Goal: Task Accomplishment & Management: Use online tool/utility

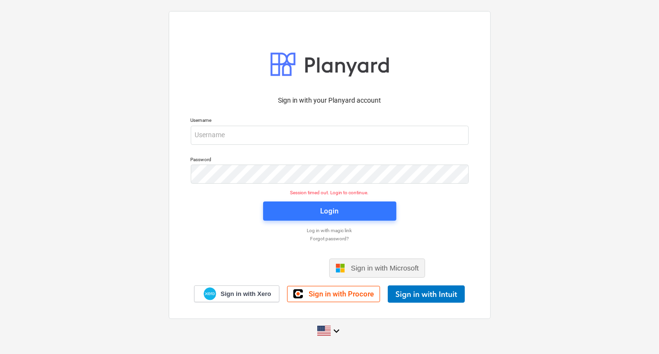
click at [358, 272] on div "Sign in with Microsoft" at bounding box center [377, 267] width 96 height 19
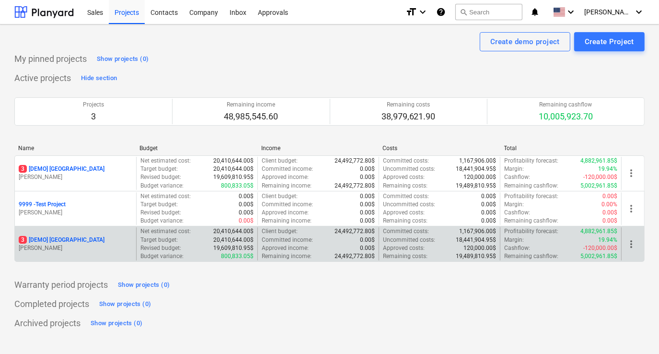
click at [90, 239] on p "3 [DEMO] [GEOGRAPHIC_DATA]" at bounding box center [62, 240] width 86 height 8
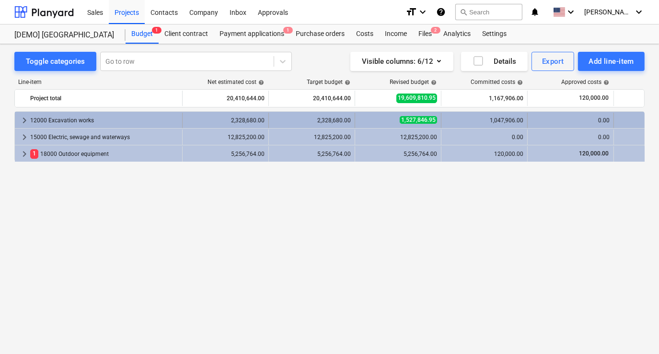
click at [24, 119] on span "keyboard_arrow_right" at bounding box center [24, 119] width 11 height 11
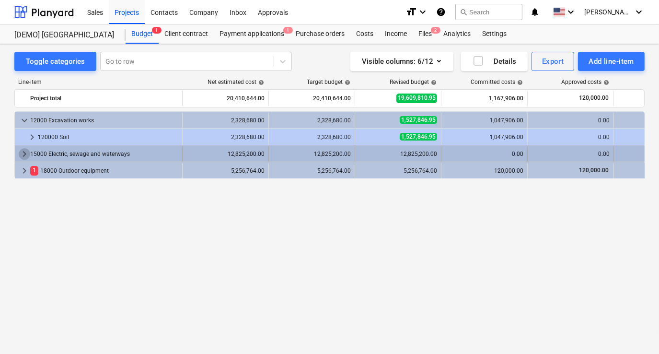
click at [25, 149] on span "keyboard_arrow_right" at bounding box center [24, 153] width 11 height 11
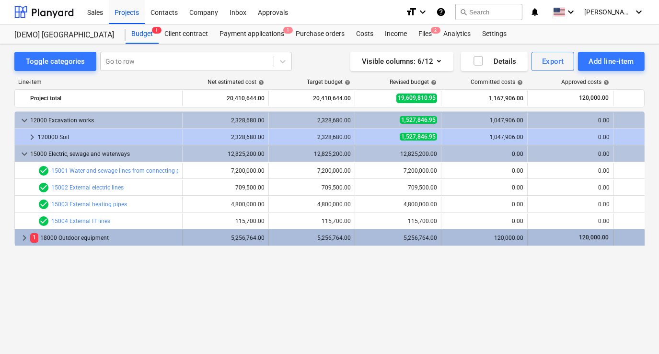
click at [21, 237] on span "keyboard_arrow_right" at bounding box center [24, 237] width 11 height 11
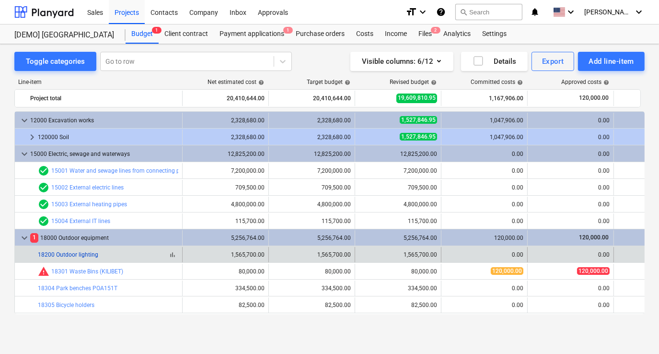
click at [80, 255] on link "18200 Outdoor lighting" at bounding box center [68, 254] width 60 height 7
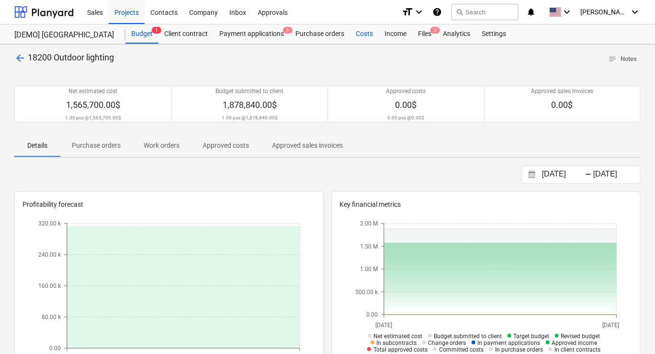
click at [364, 35] on div "Costs" at bounding box center [364, 33] width 29 height 19
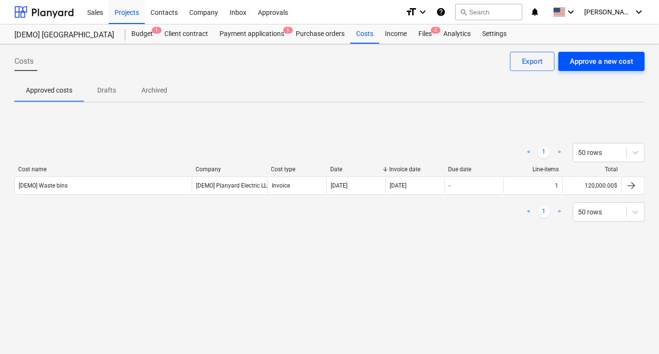
click at [618, 64] on div "Approve a new cost" at bounding box center [601, 61] width 63 height 12
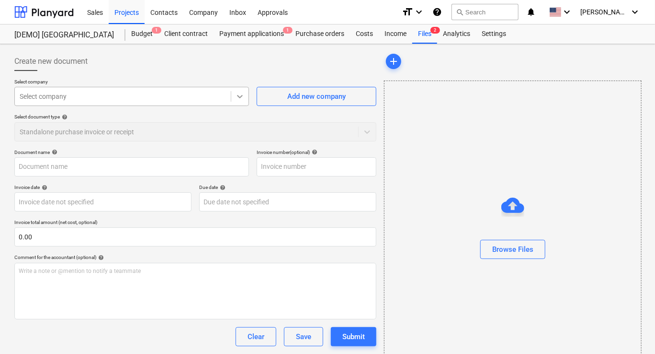
click at [240, 99] on icon at bounding box center [240, 97] width 10 height 10
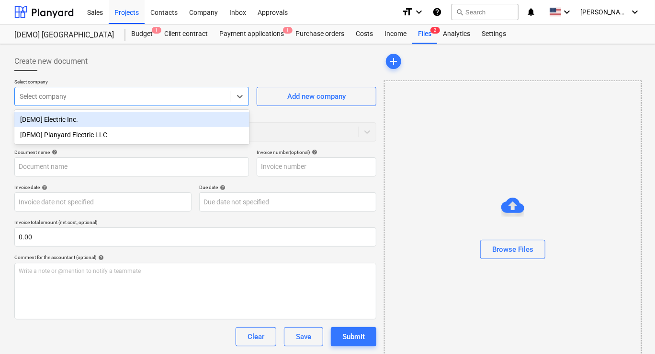
click at [132, 119] on div "[DEMO] Electric Inc." at bounding box center [131, 119] width 235 height 15
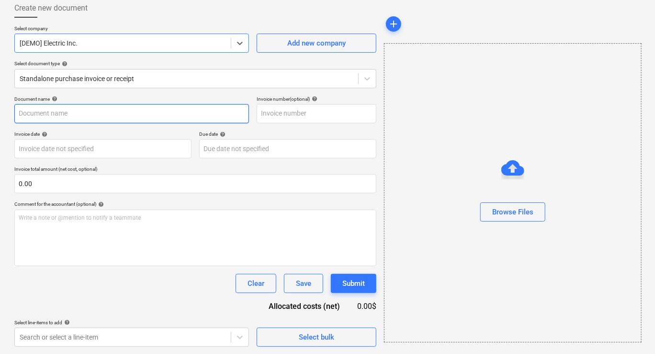
scroll to position [53, 0]
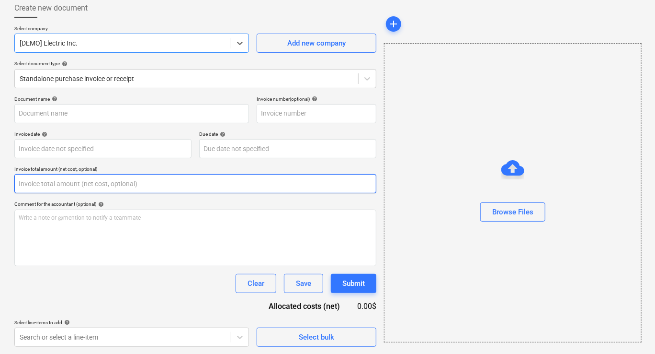
click at [116, 183] on input "text" at bounding box center [195, 183] width 362 height 19
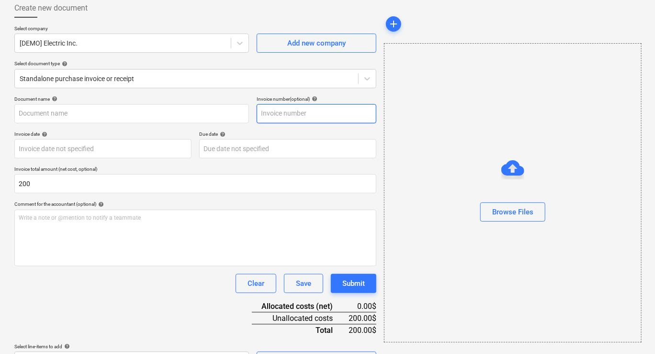
type input "200.00"
click at [274, 115] on input "text" at bounding box center [317, 113] width 120 height 19
type input "123"
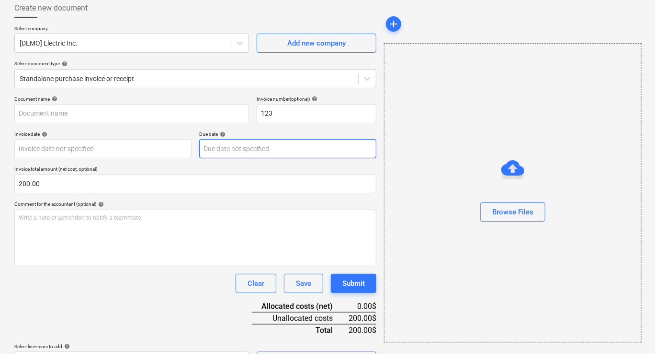
click at [229, 145] on body "Sales Projects Contacts Company Inbox Approvals format_size keyboard_arrow_down…" at bounding box center [327, 124] width 655 height 354
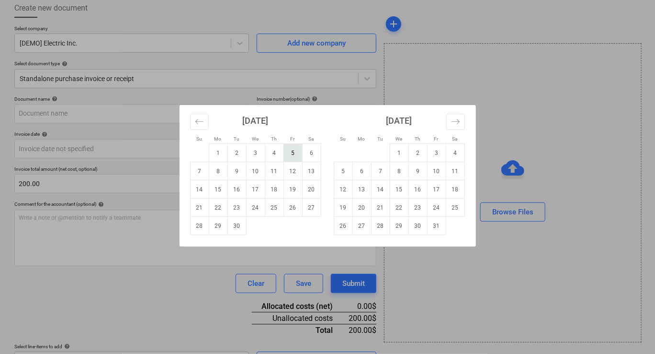
click at [301, 154] on td "5" at bounding box center [293, 153] width 19 height 18
type input "[DATE]"
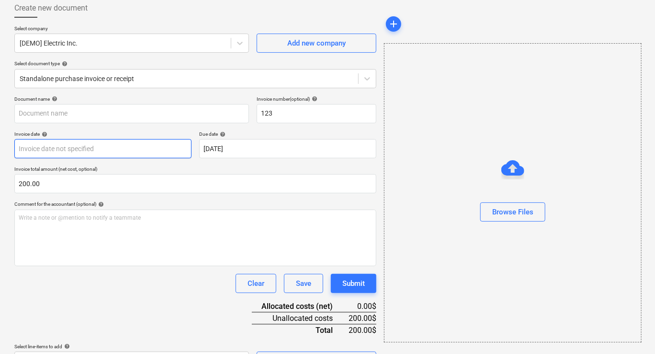
click at [98, 152] on body "Sales Projects Contacts Company Inbox Approvals format_size keyboard_arrow_down…" at bounding box center [327, 124] width 655 height 354
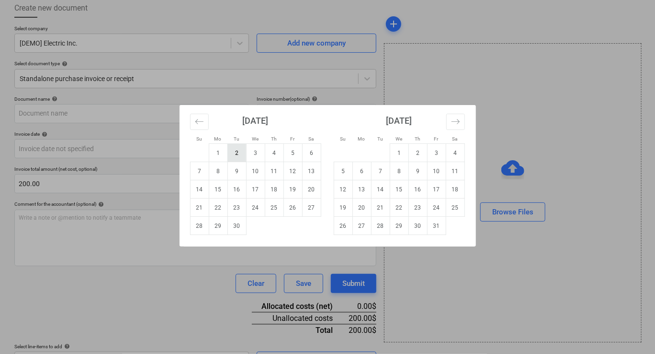
click at [241, 152] on td "2" at bounding box center [237, 153] width 19 height 18
type input "[DATE]"
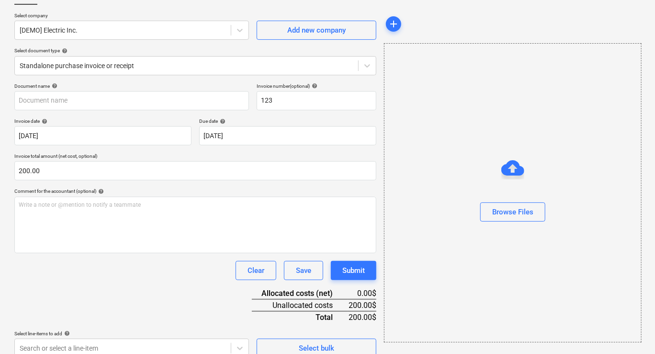
scroll to position [78, 0]
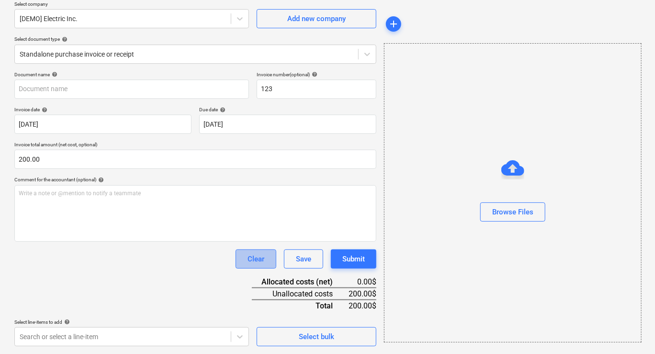
click at [251, 261] on div "Clear" at bounding box center [256, 258] width 17 height 12
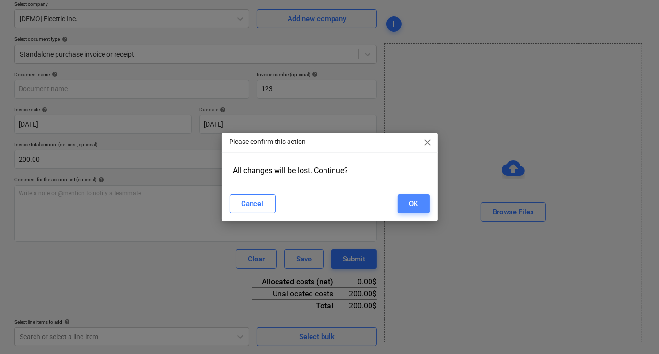
click at [411, 206] on div "OK" at bounding box center [413, 203] width 9 height 12
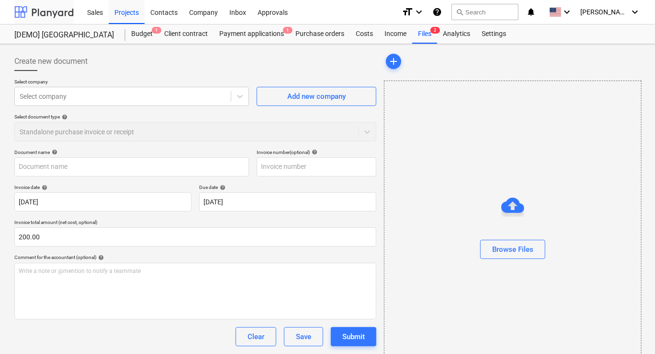
click at [61, 13] on div at bounding box center [43, 12] width 59 height 24
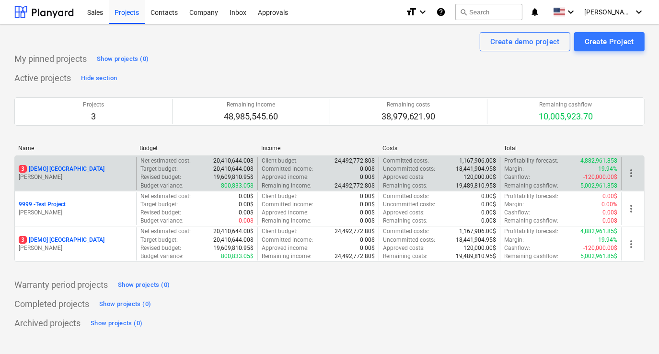
click at [73, 177] on p "[PERSON_NAME]" at bounding box center [76, 177] width 114 height 8
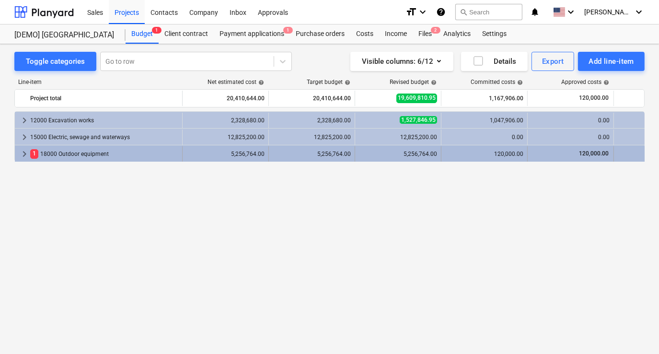
click at [98, 150] on div "1 18000 Outdoor equipment" at bounding box center [104, 153] width 148 height 15
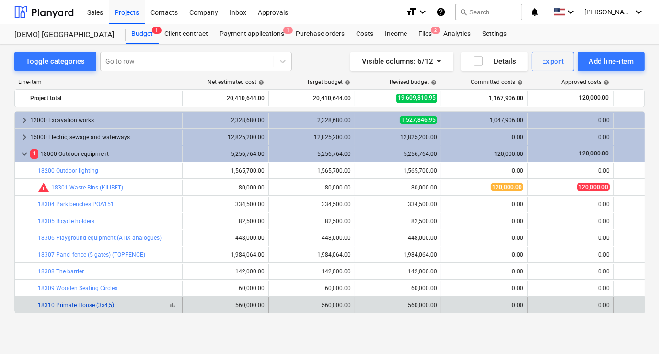
click at [98, 307] on link "18310 Primate House (3x4,5)" at bounding box center [76, 304] width 76 height 7
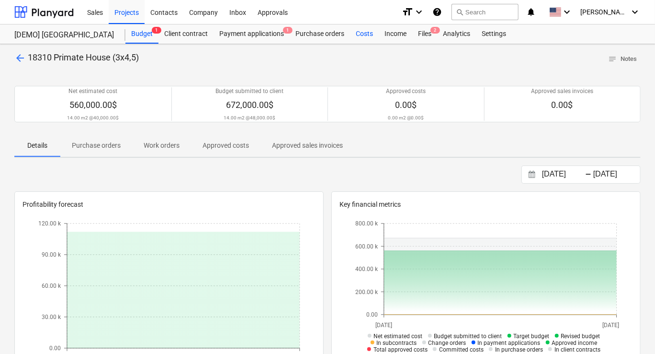
click at [376, 33] on div "Costs" at bounding box center [364, 33] width 29 height 19
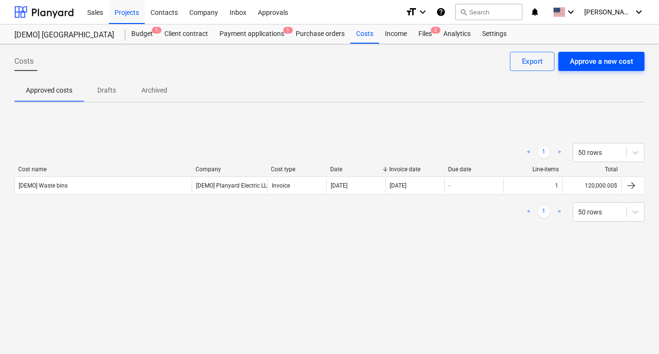
click at [606, 60] on div "Approve a new cost" at bounding box center [601, 61] width 63 height 12
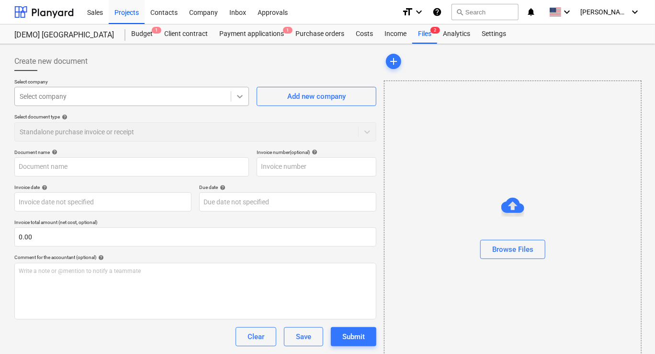
click at [234, 97] on div at bounding box center [239, 96] width 17 height 17
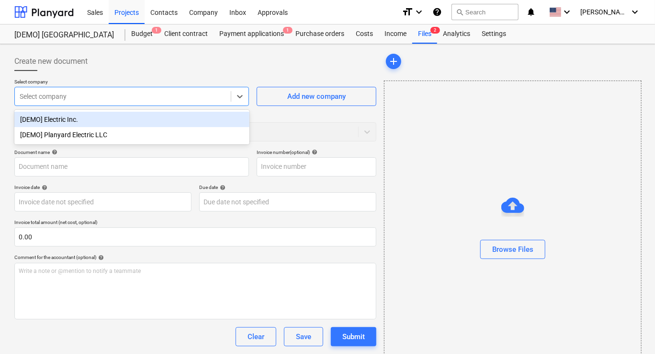
click at [84, 123] on div "[DEMO] Electric Inc." at bounding box center [131, 119] width 235 height 15
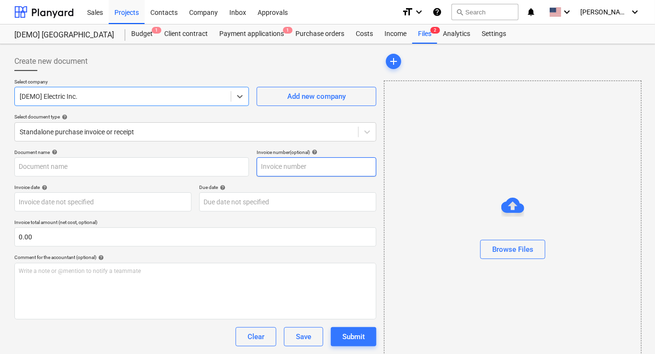
click at [277, 167] on input "text" at bounding box center [317, 166] width 120 height 19
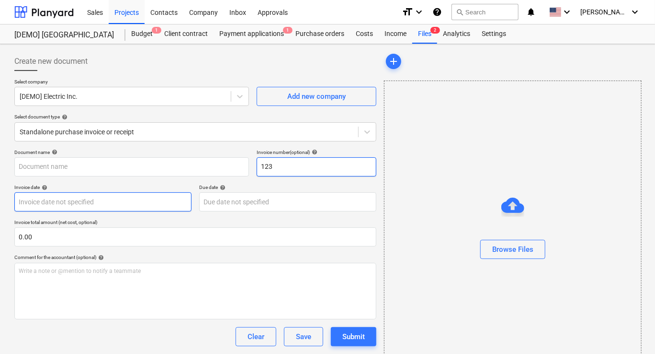
type input "123"
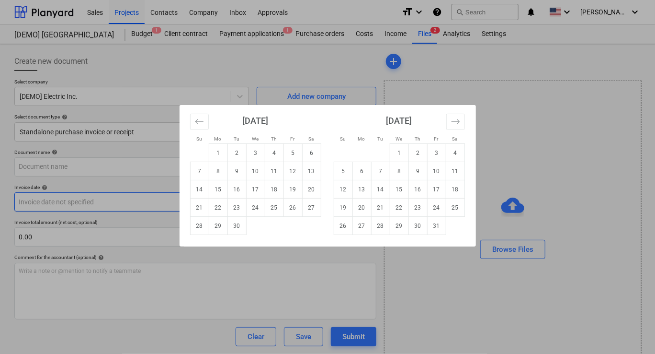
click at [121, 201] on body "Sales Projects Contacts Company Inbox Approvals format_size keyboard_arrow_down…" at bounding box center [327, 177] width 655 height 354
click at [233, 151] on td "2" at bounding box center [237, 153] width 19 height 18
type input "[DATE]"
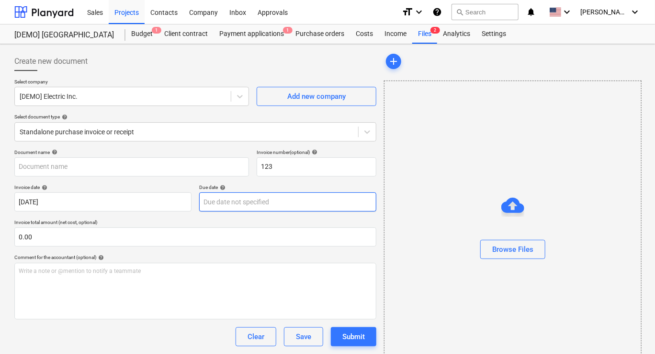
click at [284, 203] on body "Sales Projects Contacts Company Inbox Approvals format_size keyboard_arrow_down…" at bounding box center [327, 177] width 655 height 354
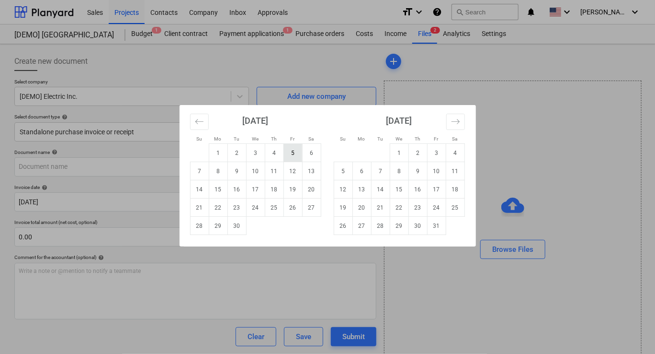
click at [289, 160] on td "5" at bounding box center [293, 153] width 19 height 18
type input "[DATE]"
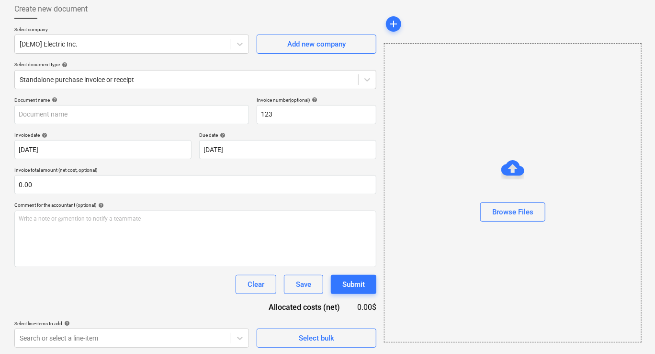
scroll to position [53, 0]
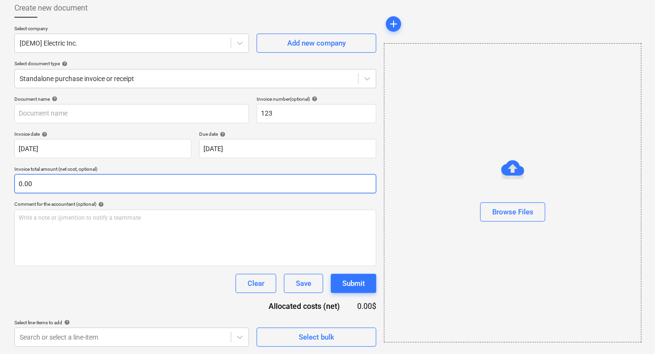
click at [141, 187] on input "0.00" at bounding box center [195, 183] width 362 height 19
click at [141, 187] on input "text" at bounding box center [195, 183] width 362 height 19
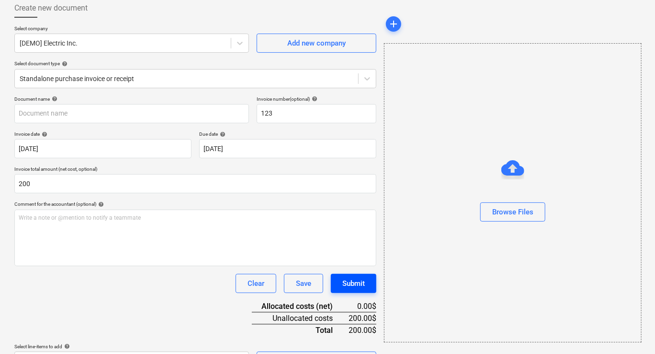
type input "200.00"
click at [363, 283] on div "Submit" at bounding box center [354, 283] width 23 height 12
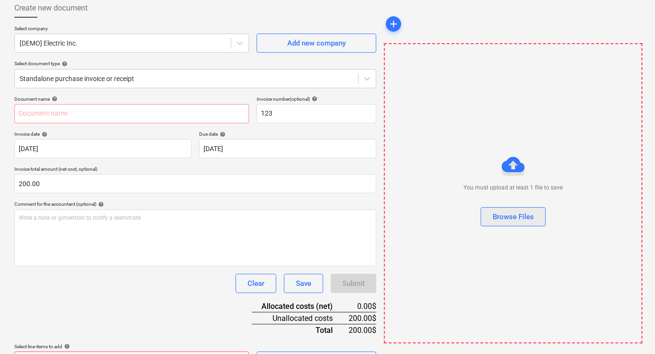
click at [520, 211] on div "Browse Files" at bounding box center [513, 216] width 41 height 12
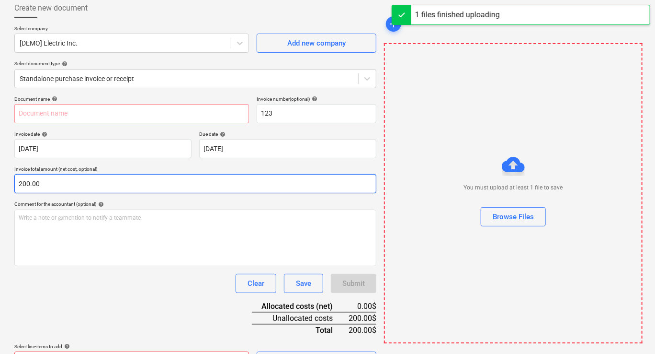
type input "Daily Report #1 - Daily Report (1).pdf"
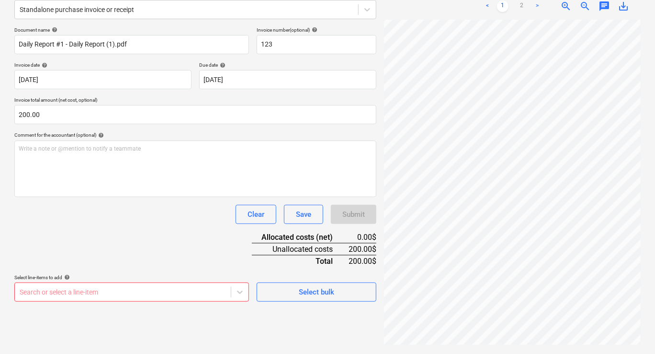
scroll to position [219, 0]
click at [88, 231] on body "Sales Projects Contacts Company Inbox Approvals format_size keyboard_arrow_down…" at bounding box center [327, 54] width 655 height 354
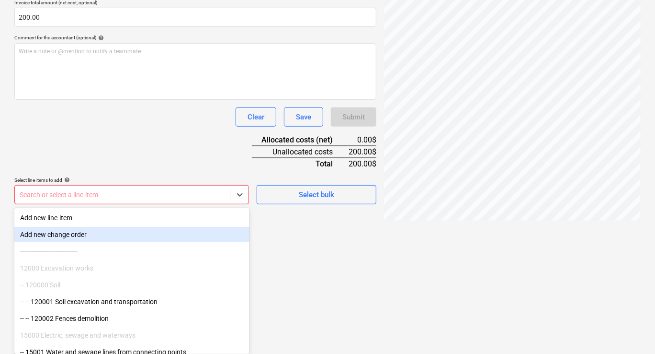
drag, startPoint x: 87, startPoint y: 227, endPoint x: 87, endPoint y: 233, distance: 6.2
click at [87, 233] on div "Add new change order" at bounding box center [131, 234] width 235 height 15
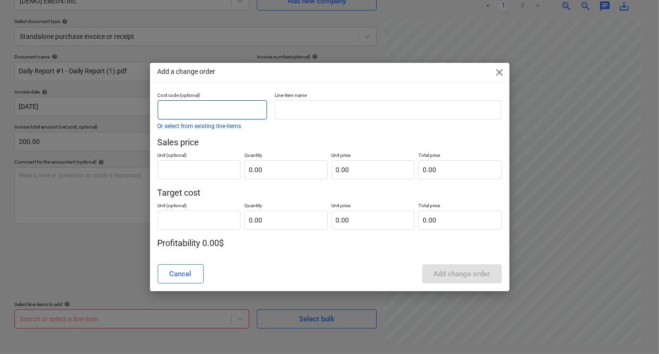
click at [181, 114] on input "text" at bounding box center [213, 109] width 110 height 19
click at [247, 170] on input "text" at bounding box center [285, 169] width 83 height 19
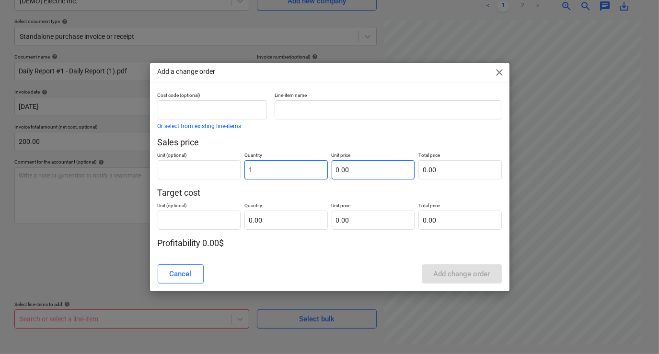
type input "1.00"
type input "2"
type input "2.00"
type input "20"
type input "20.00"
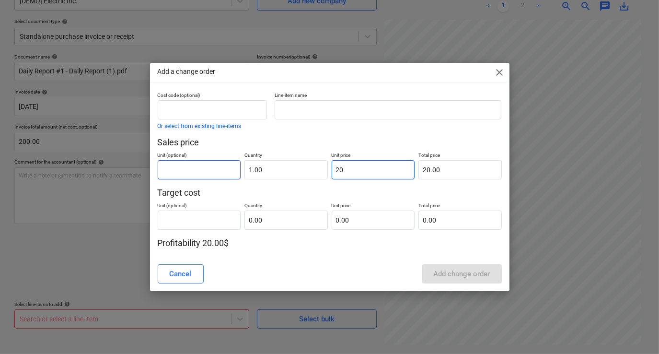
type input "200"
type input "200.00"
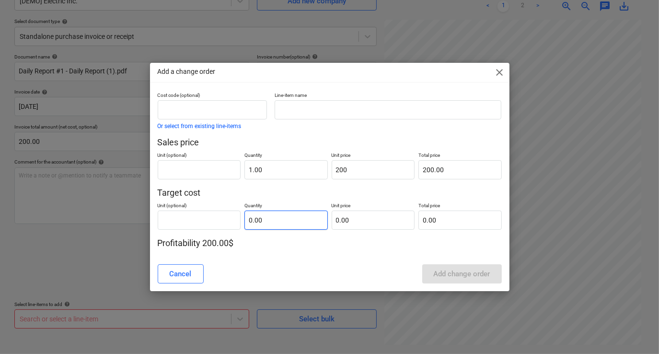
type input "200.00"
click at [259, 214] on input "text" at bounding box center [285, 219] width 83 height 19
type input "1.00"
type input "2"
type input "2.00"
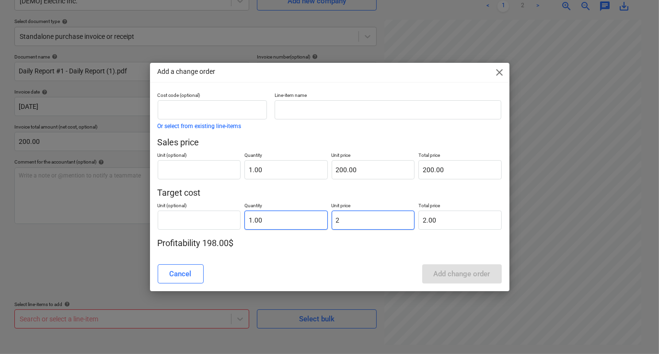
type input "20"
type input "20.00"
type input "200"
type input "200.00"
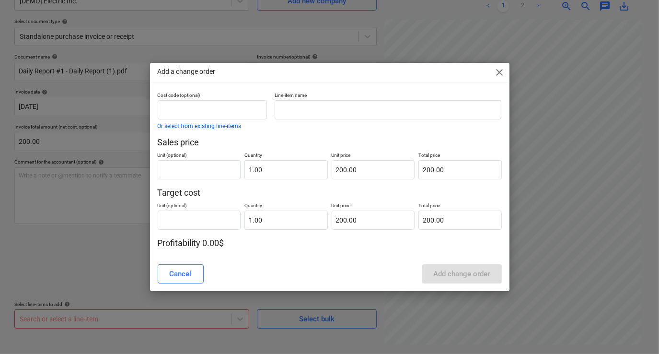
click at [260, 263] on div "Cancel Add change order" at bounding box center [329, 273] width 355 height 27
click at [308, 106] on input "text" at bounding box center [388, 109] width 227 height 19
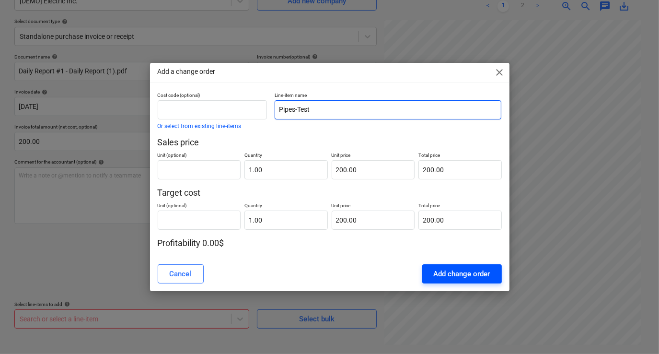
type input "Pipes-Test"
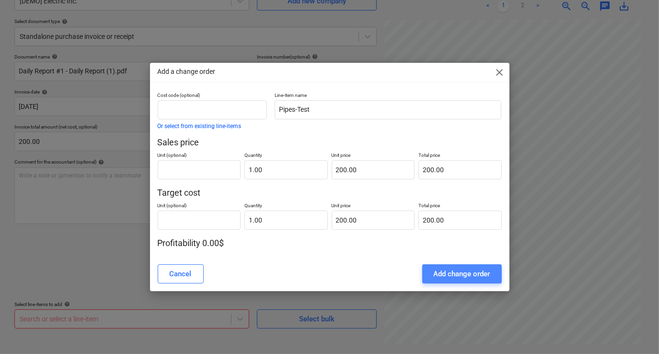
click at [449, 267] on button "Add change order" at bounding box center [462, 273] width 80 height 19
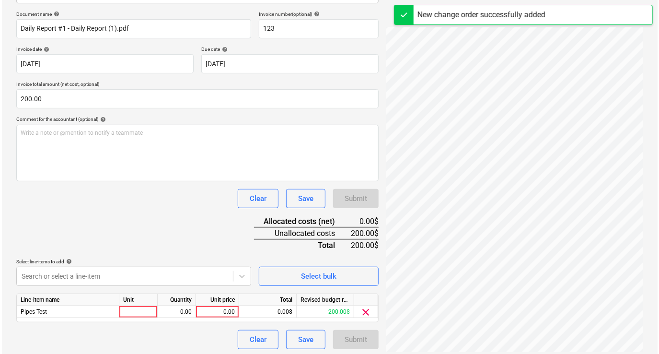
scroll to position [141, 0]
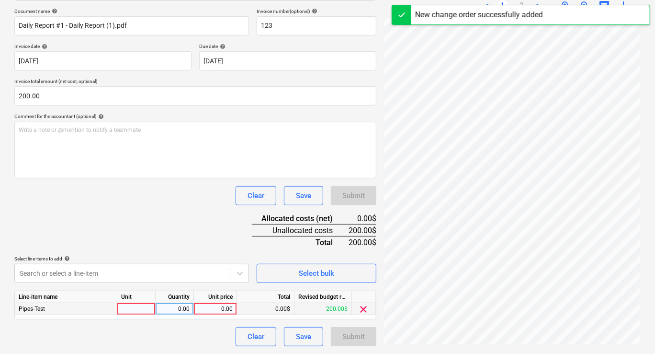
click at [128, 308] on div at bounding box center [136, 309] width 38 height 12
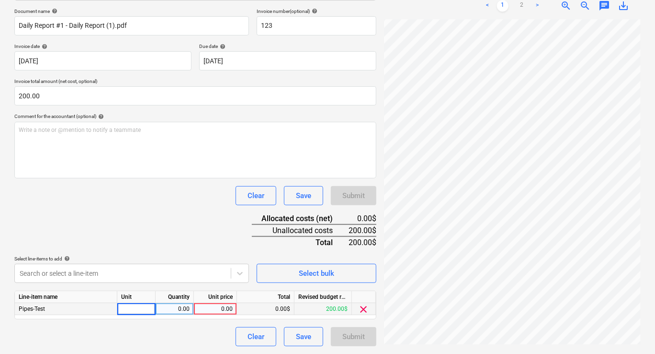
type input "1"
type input "200"
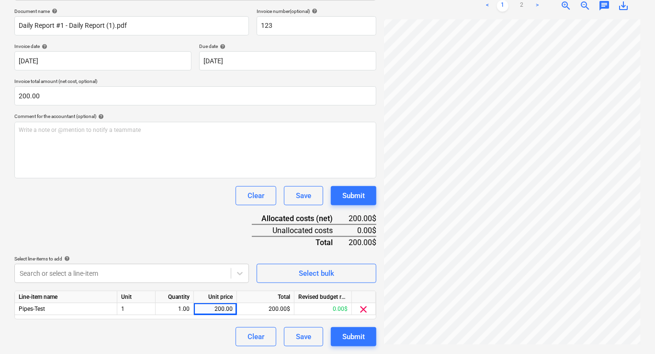
click at [144, 223] on div "Document name help Daily Report #1 - Daily Report (1).pdf Invoice number (optio…" at bounding box center [195, 177] width 362 height 338
click at [356, 204] on button "Submit" at bounding box center [354, 195] width 46 height 19
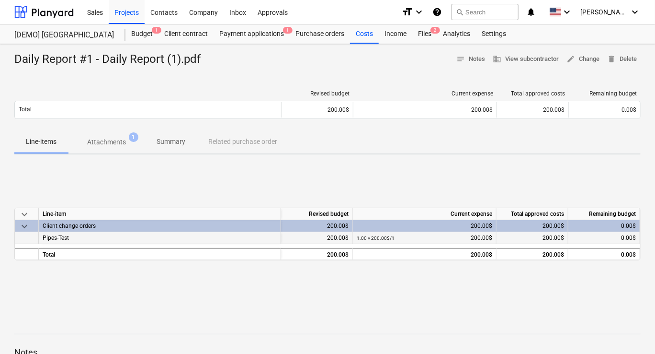
click at [168, 236] on div "Pipes-Test" at bounding box center [160, 238] width 242 height 12
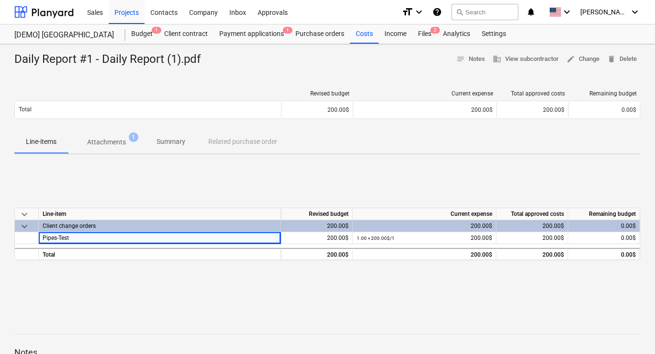
click at [197, 270] on div "keyboard_arrow_down Line-item Revised budget Current expense Total approved cos…" at bounding box center [327, 234] width 627 height 144
click at [26, 235] on div at bounding box center [27, 238] width 24 height 12
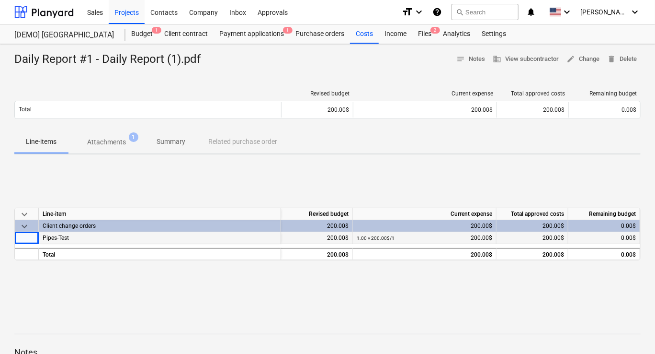
click at [26, 235] on div at bounding box center [27, 238] width 24 height 12
click at [214, 294] on div "keyboard_arrow_down Line-item Revised budget Current expense Total approved cos…" at bounding box center [327, 234] width 627 height 144
click at [582, 240] on div "0.00$" at bounding box center [605, 238] width 72 height 12
click at [570, 269] on div "keyboard_arrow_down Line-item Revised budget Current expense Total approved cos…" at bounding box center [327, 234] width 627 height 144
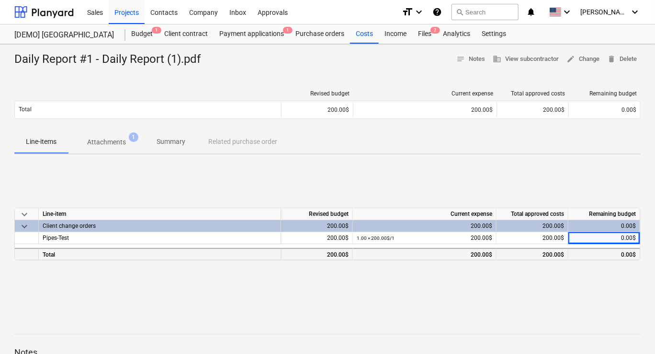
click at [31, 252] on div at bounding box center [27, 254] width 24 height 12
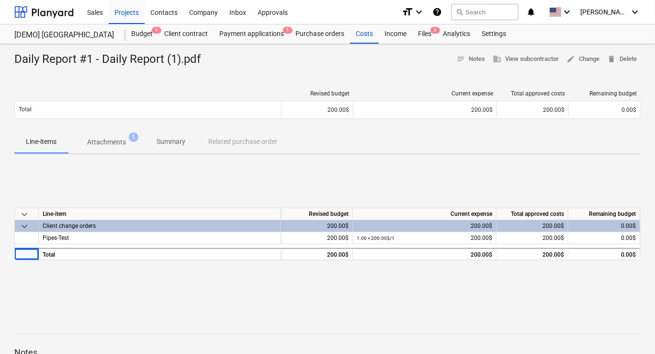
click at [154, 289] on div "keyboard_arrow_down Line-item Revised budget Current expense Total approved cos…" at bounding box center [327, 234] width 627 height 144
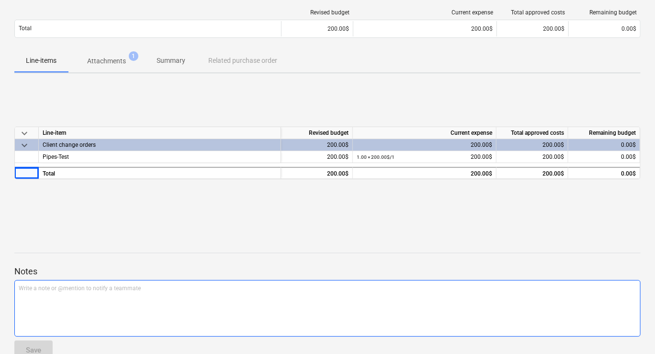
scroll to position [102, 0]
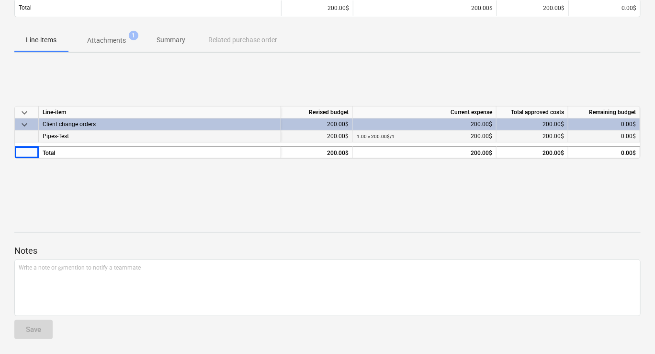
click at [36, 133] on div at bounding box center [27, 136] width 24 height 12
click at [423, 134] on div "1.00 × 200.00$ / 1 200.00$" at bounding box center [425, 136] width 136 height 12
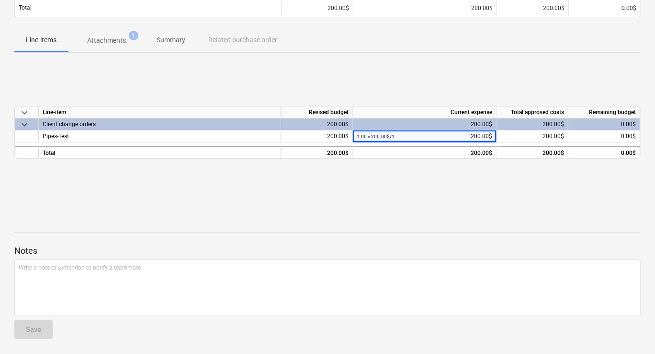
click at [551, 173] on div "keyboard_arrow_down Line-item Revised budget Current expense Total approved cos…" at bounding box center [327, 132] width 627 height 144
click at [559, 192] on div "keyboard_arrow_down Line-item Revised budget Current expense Total approved cos…" at bounding box center [327, 132] width 627 height 144
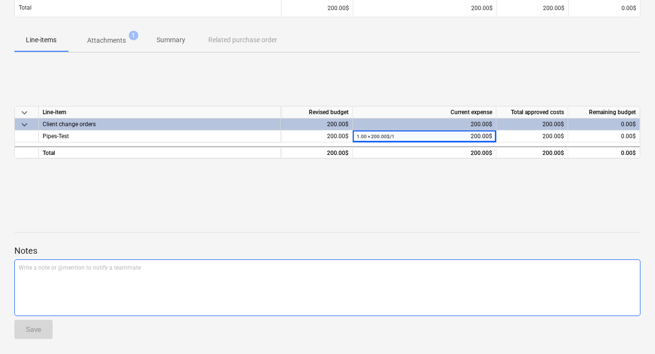
click at [222, 263] on p "Write a note or @mention to notify a teammate [PERSON_NAME]" at bounding box center [328, 267] width 618 height 8
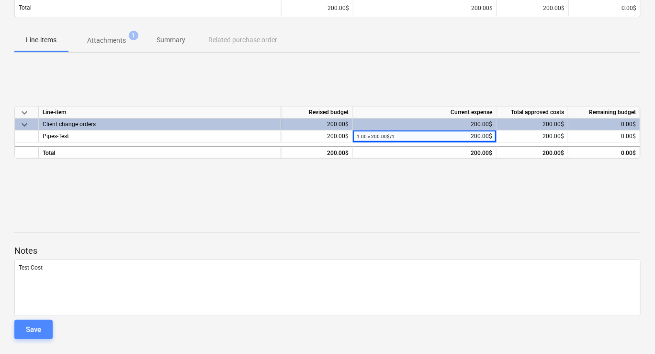
click at [24, 329] on button "Save" at bounding box center [33, 329] width 38 height 19
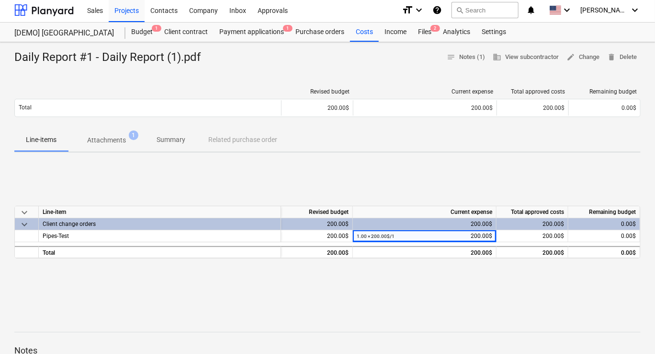
scroll to position [0, 0]
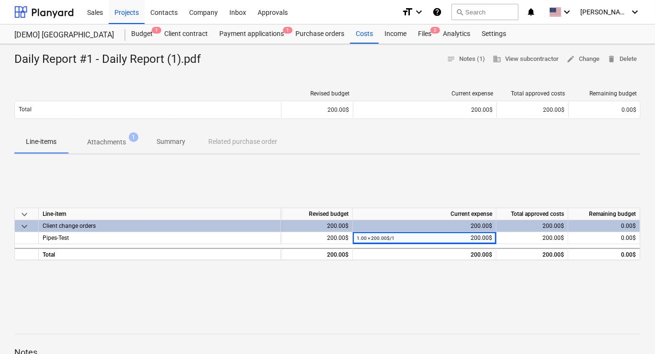
click at [361, 195] on div "keyboard_arrow_down Line-item Revised budget Current expense Total approved cos…" at bounding box center [327, 234] width 627 height 144
click at [270, 33] on div "Payment applications 1" at bounding box center [252, 33] width 76 height 19
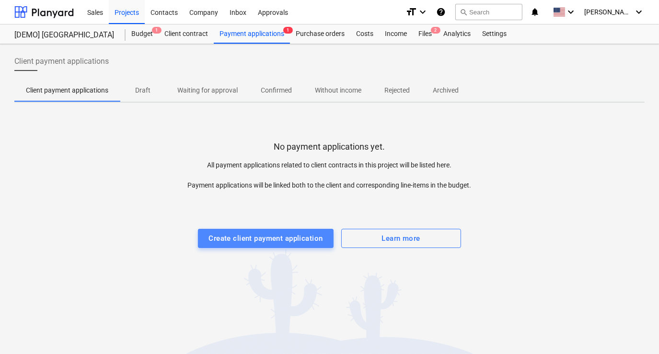
click at [275, 233] on div "Create client payment application" at bounding box center [265, 238] width 114 height 12
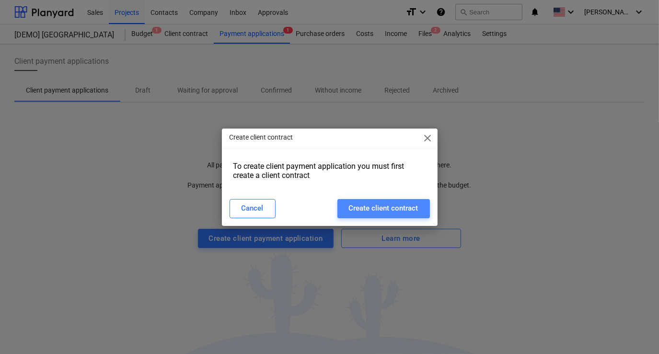
click at [348, 212] on button "Create client contract" at bounding box center [383, 208] width 92 height 19
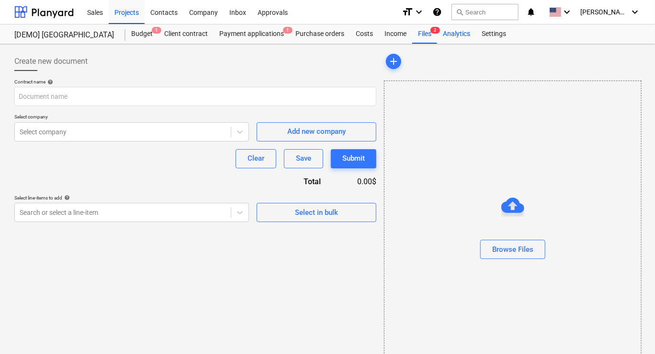
click at [445, 39] on div "Analytics" at bounding box center [456, 33] width 39 height 19
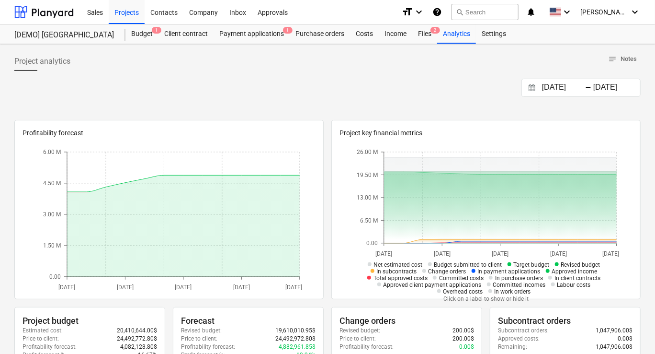
click at [485, 38] on div "Settings" at bounding box center [494, 33] width 36 height 19
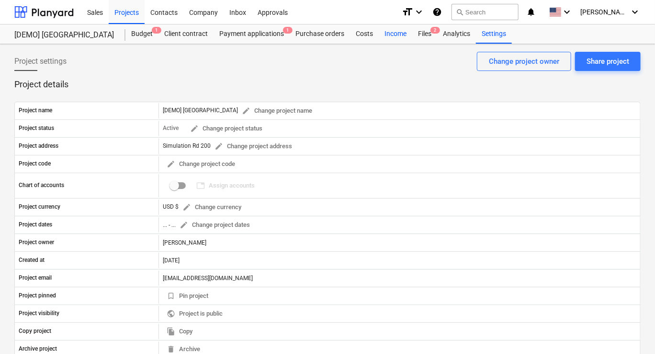
click at [389, 37] on div "Income" at bounding box center [396, 33] width 34 height 19
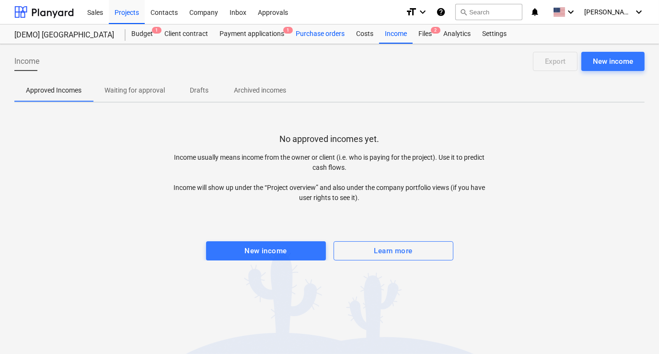
click at [313, 34] on div "Purchase orders" at bounding box center [320, 33] width 60 height 19
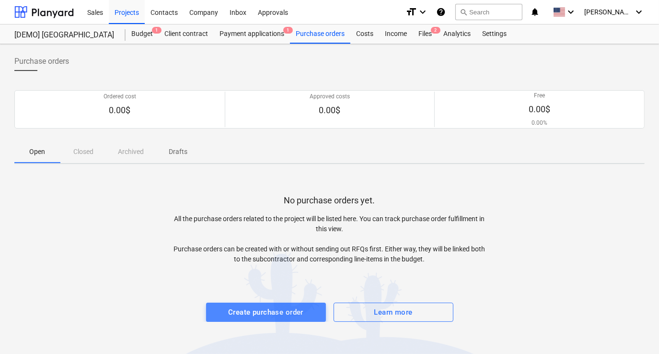
click at [250, 307] on div "Create purchase order" at bounding box center [265, 312] width 75 height 12
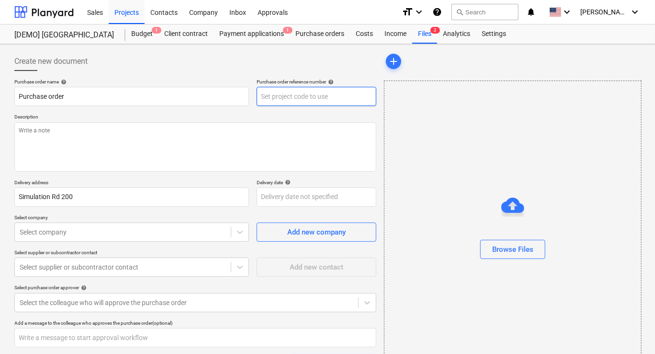
click at [272, 102] on input "text" at bounding box center [317, 96] width 120 height 19
type textarea "x"
type input "1"
type textarea "x"
type input "12"
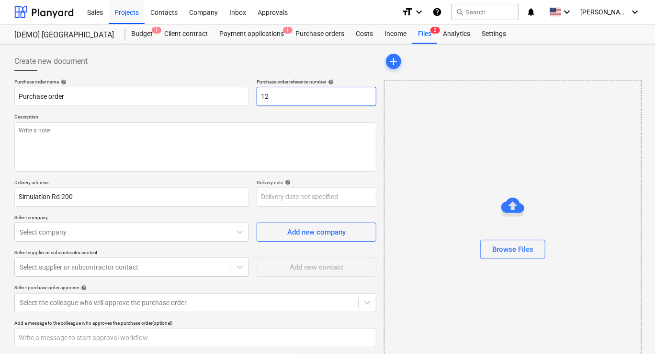
type textarea "x"
type input "123"
type textarea "x"
type textarea "T"
type textarea "x"
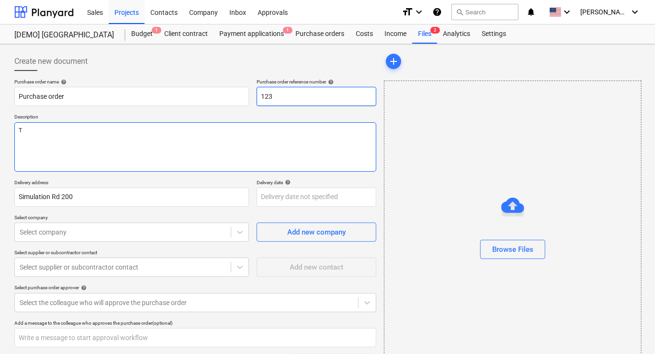
type textarea "Th"
type textarea "x"
type textarea "Thi"
type textarea "x"
type textarea "This"
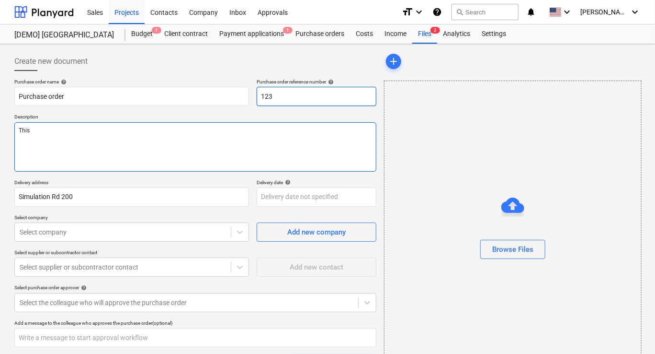
type textarea "x"
type textarea "This"
type textarea "x"
type textarea "This i"
type textarea "x"
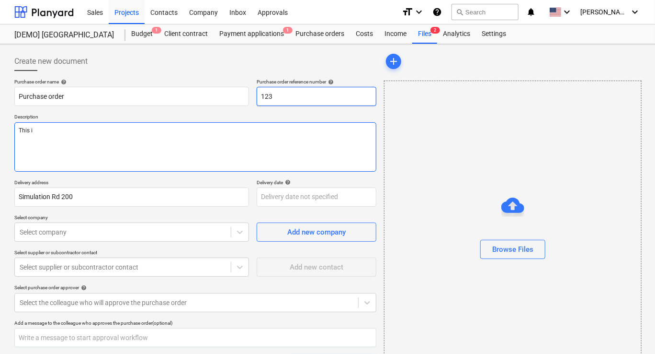
type textarea "This is"
type textarea "x"
type textarea "This is"
type textarea "x"
type textarea "This is"
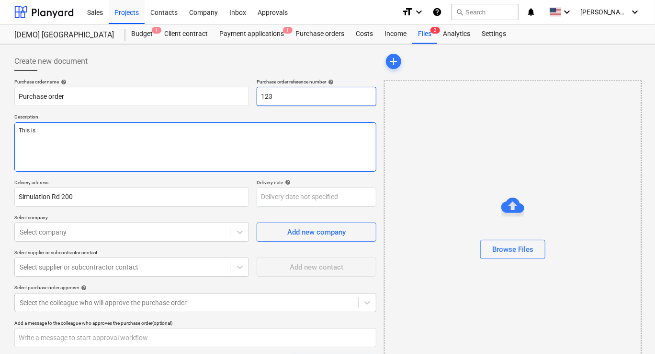
type textarea "x"
type textarea "This is"
type textarea "x"
type textarea "This is a"
type textarea "x"
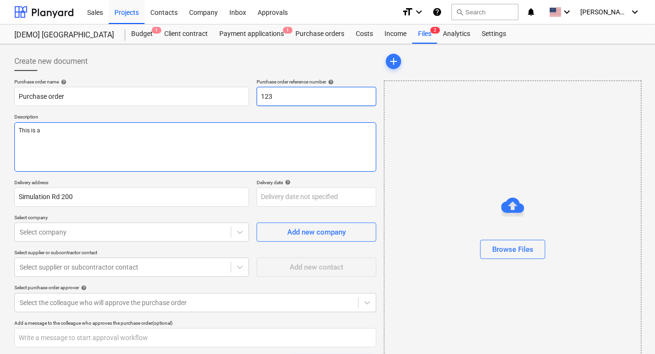
type textarea "This is a"
type textarea "x"
type textarea "This is a te"
type textarea "x"
type textarea "This is a tes"
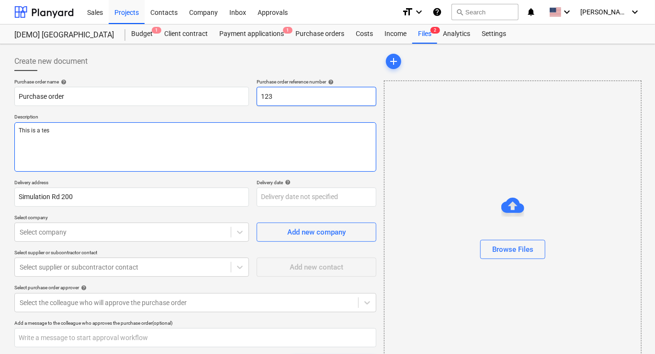
type textarea "x"
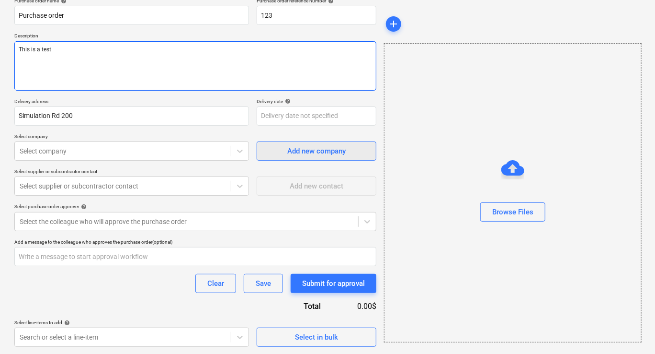
scroll to position [81, 0]
type textarea "This is a test"
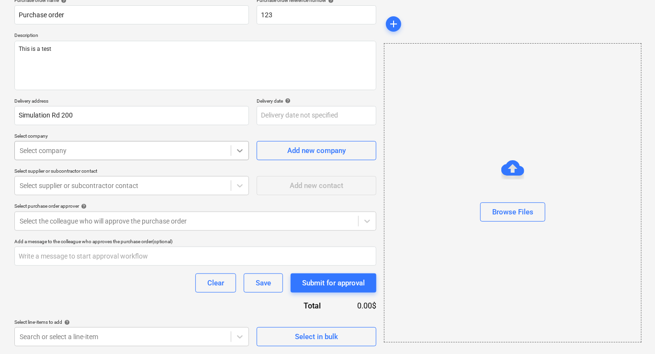
click at [239, 152] on icon at bounding box center [240, 151] width 10 height 10
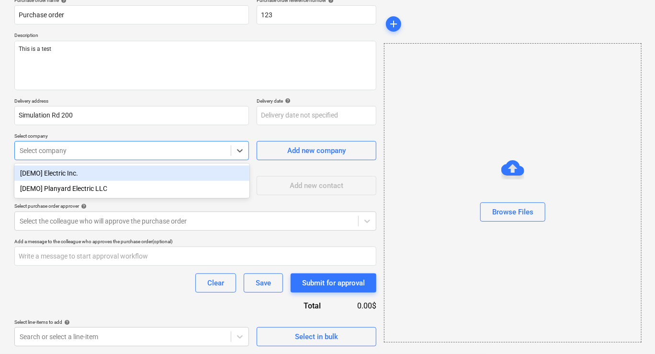
click at [75, 176] on div "[DEMO] Electric Inc." at bounding box center [131, 172] width 235 height 15
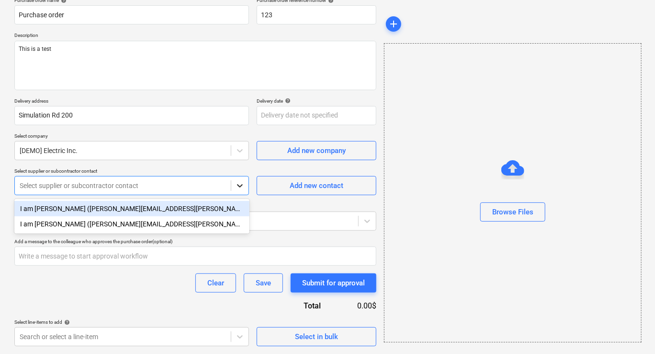
click at [233, 188] on div at bounding box center [239, 185] width 17 height 17
click at [158, 205] on div "I am [PERSON_NAME] ([PERSON_NAME][EMAIL_ADDRESS][PERSON_NAME][DOMAIN_NAME])" at bounding box center [131, 208] width 235 height 15
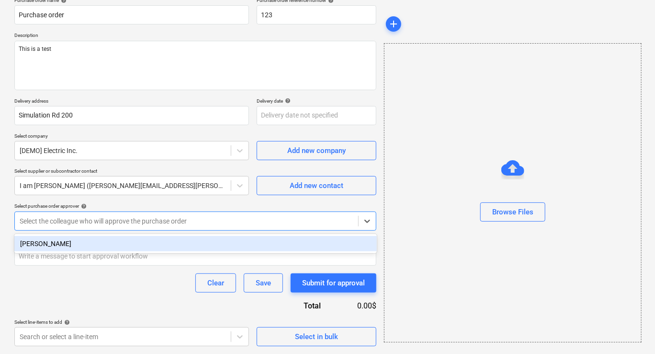
click at [203, 222] on div at bounding box center [187, 221] width 334 height 10
click at [80, 246] on div "[PERSON_NAME]" at bounding box center [195, 243] width 363 height 15
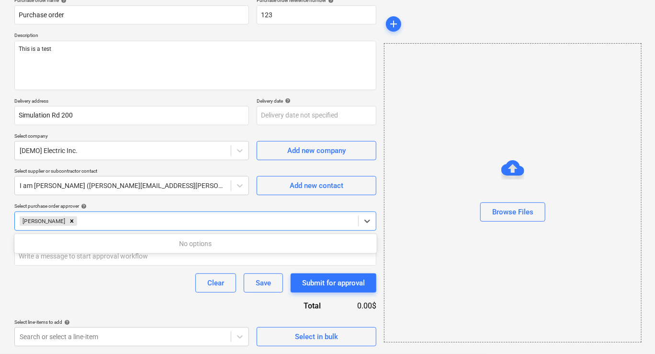
click at [143, 279] on div "Clear Save Submit for approval" at bounding box center [195, 282] width 362 height 19
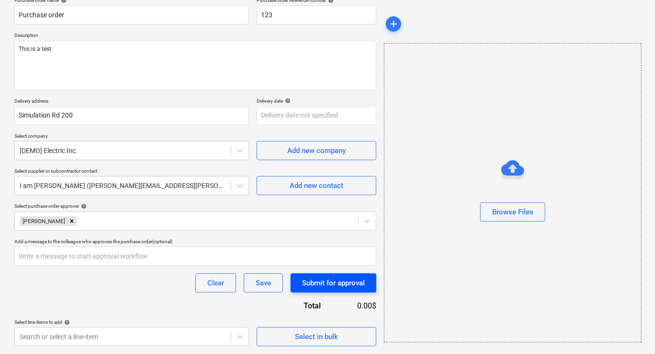
click at [301, 277] on button "Submit for approval" at bounding box center [334, 282] width 86 height 19
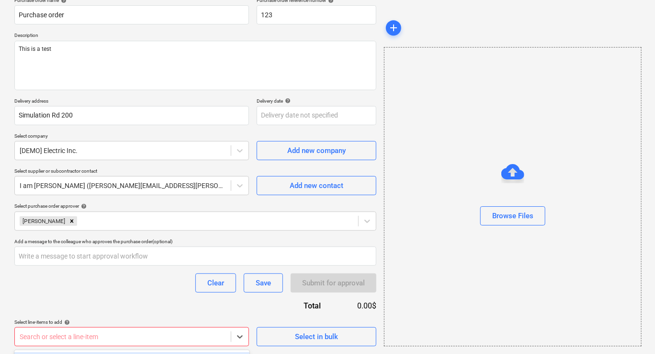
scroll to position [223, 0]
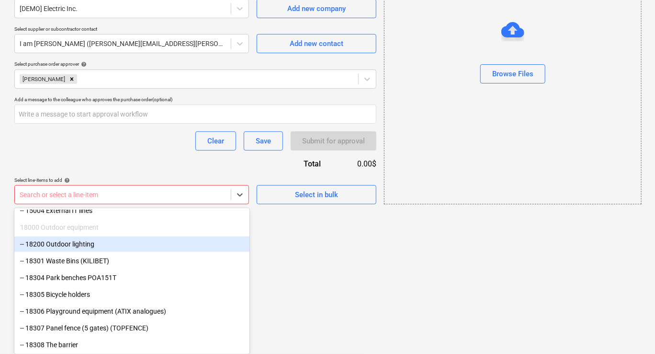
scroll to position [144, 0]
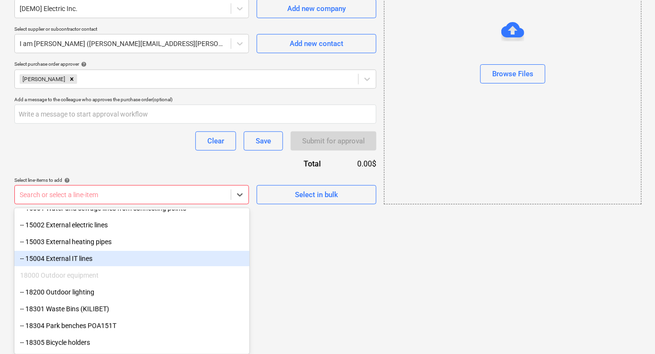
click at [84, 258] on div "-- 15004 External IT lines" at bounding box center [131, 258] width 235 height 15
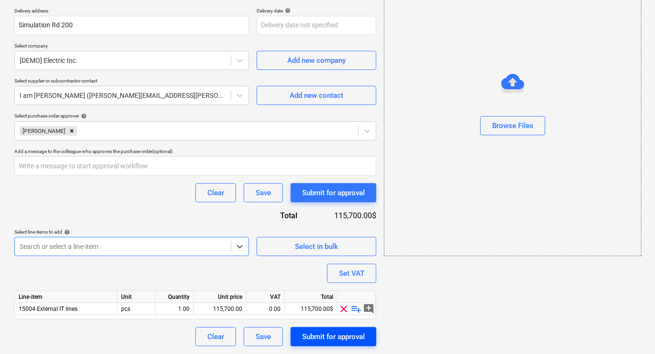
click at [325, 334] on div "Submit for approval" at bounding box center [333, 336] width 63 height 12
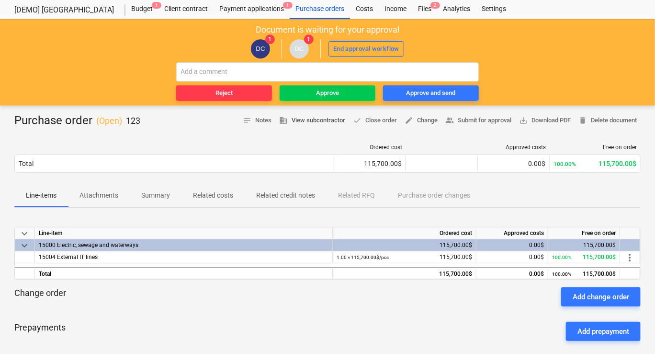
scroll to position [48, 0]
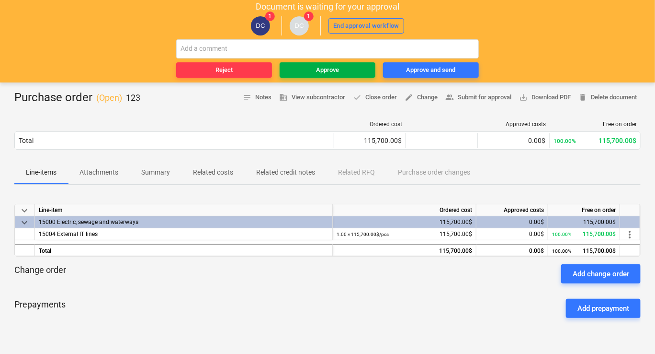
click at [327, 73] on div "Approve" at bounding box center [327, 70] width 23 height 11
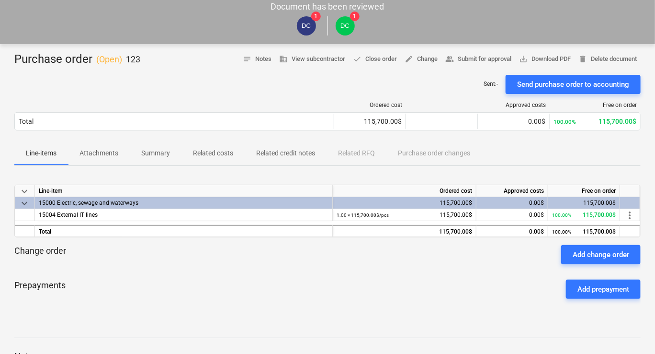
click at [406, 87] on div "Sent : - Send purchase order to accounting" at bounding box center [327, 84] width 627 height 19
click at [352, 279] on div "Prepayments Add prepayment" at bounding box center [327, 289] width 627 height 34
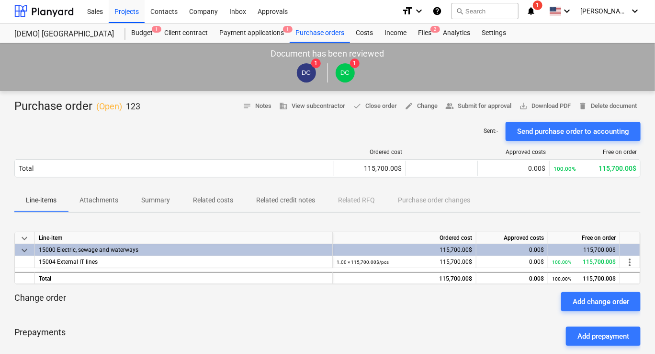
scroll to position [0, 0]
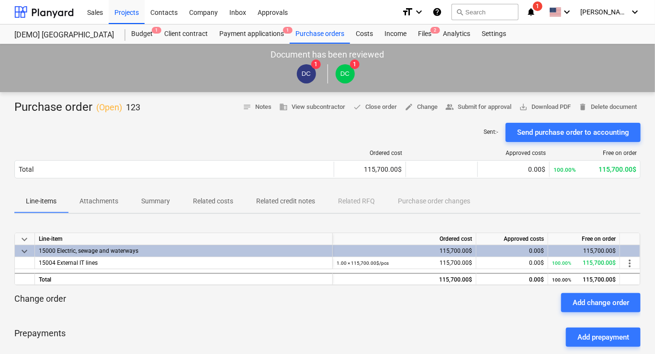
click at [536, 15] on icon "notifications" at bounding box center [531, 11] width 10 height 11
click at [360, 137] on div "Sent : - Send purchase order to accounting" at bounding box center [327, 132] width 627 height 19
click at [367, 37] on div "Costs" at bounding box center [364, 33] width 29 height 19
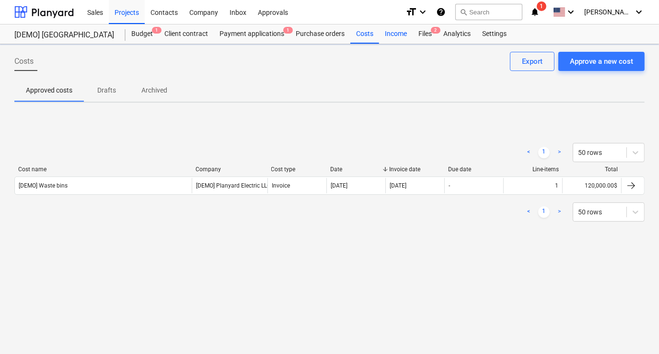
click at [387, 34] on div "Income" at bounding box center [396, 33] width 34 height 19
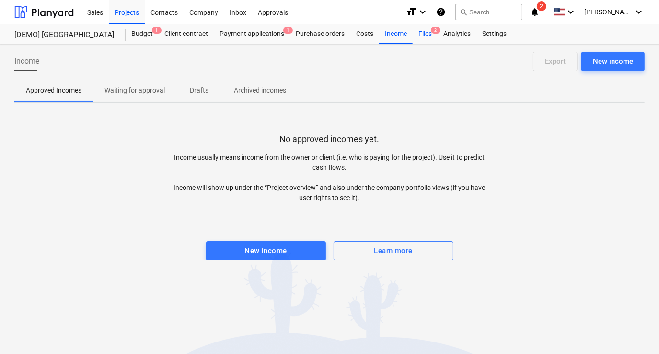
click at [429, 34] on div "Files 2" at bounding box center [424, 33] width 25 height 19
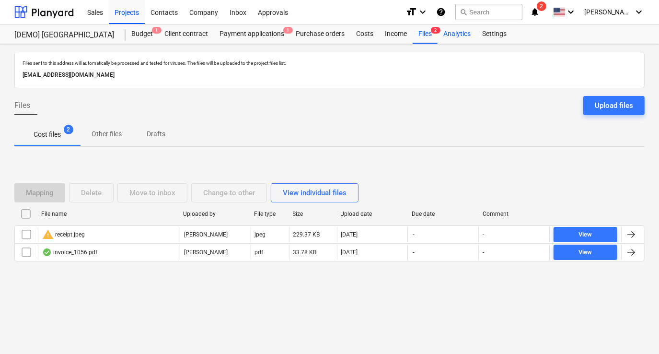
click at [458, 33] on div "Analytics" at bounding box center [456, 33] width 39 height 19
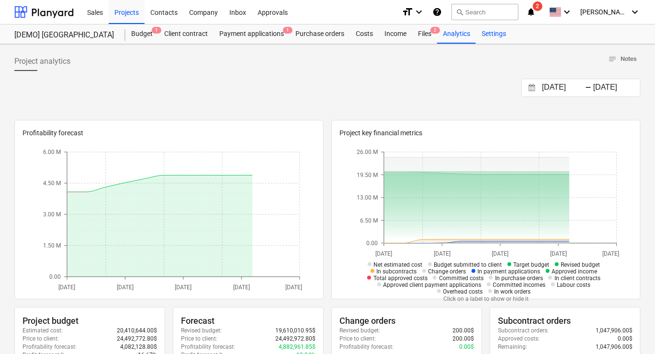
click at [492, 34] on div "Settings" at bounding box center [494, 33] width 36 height 19
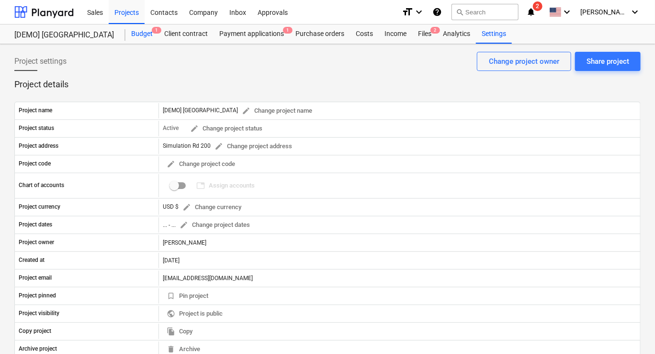
click at [146, 33] on div "Budget 1" at bounding box center [142, 33] width 33 height 19
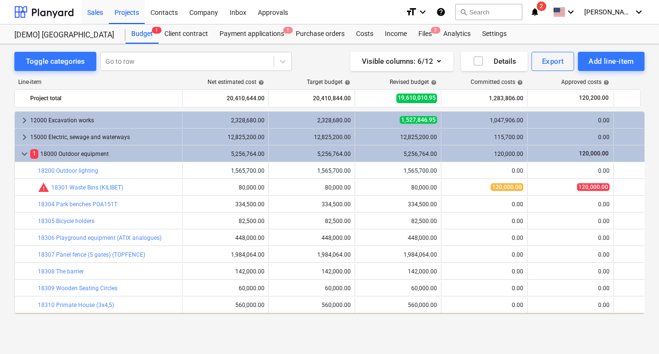
click at [96, 12] on div "Sales" at bounding box center [94, 12] width 27 height 24
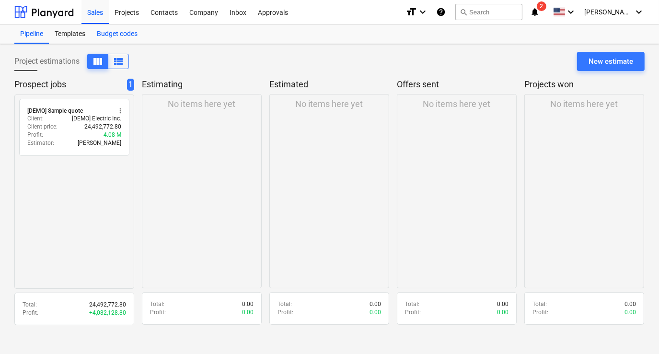
click at [117, 33] on div "Budget codes" at bounding box center [117, 33] width 52 height 19
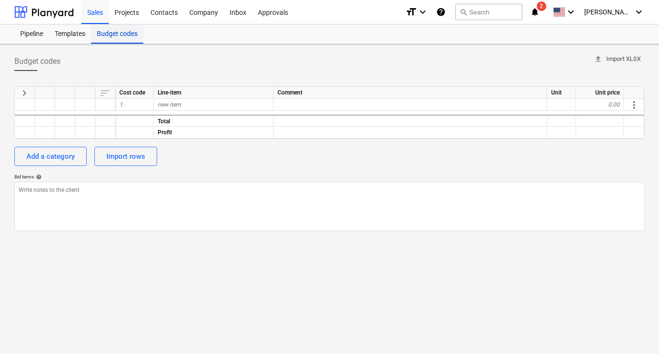
type textarea "x"
click at [132, 152] on div "Import rows" at bounding box center [125, 156] width 39 height 12
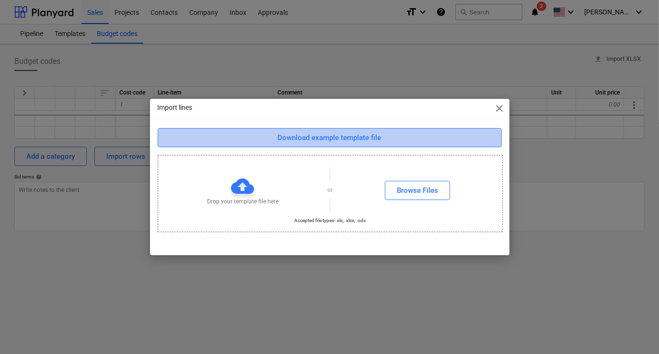
click at [320, 139] on div "Download example template file" at bounding box center [329, 137] width 103 height 12
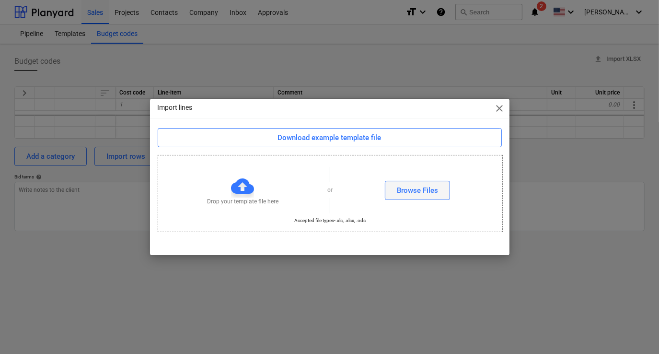
click at [408, 195] on div "Browse Files" at bounding box center [417, 190] width 41 height 12
click at [499, 114] on span "close" at bounding box center [499, 108] width 11 height 11
